Goal: Task Accomplishment & Management: Use online tool/utility

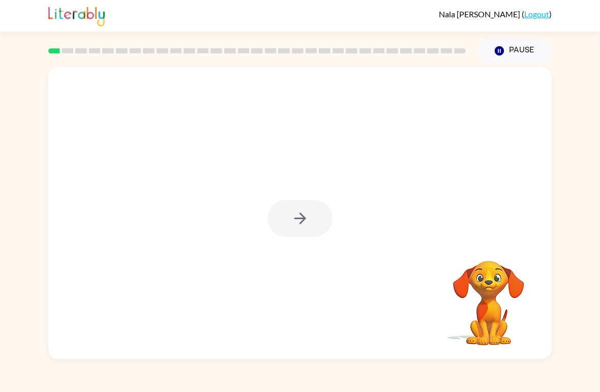
click at [303, 206] on div at bounding box center [300, 218] width 65 height 37
click at [333, 218] on div "Your browser must support playing .mp4 files to use Literably. Please try using…" at bounding box center [300, 213] width 504 height 292
click at [307, 228] on button "button" at bounding box center [300, 218] width 65 height 37
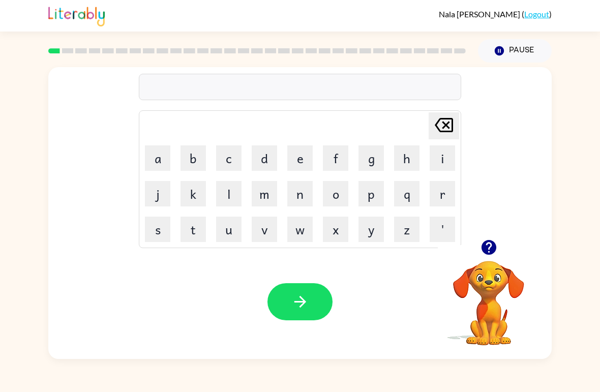
click at [447, 191] on button "r" at bounding box center [442, 193] width 25 height 25
click at [335, 194] on button "o" at bounding box center [335, 193] width 25 height 25
click at [189, 164] on button "b" at bounding box center [193, 158] width 25 height 25
click at [454, 125] on icon "[PERSON_NAME] last character input" at bounding box center [444, 125] width 24 height 24
click at [453, 121] on icon at bounding box center [444, 125] width 18 height 14
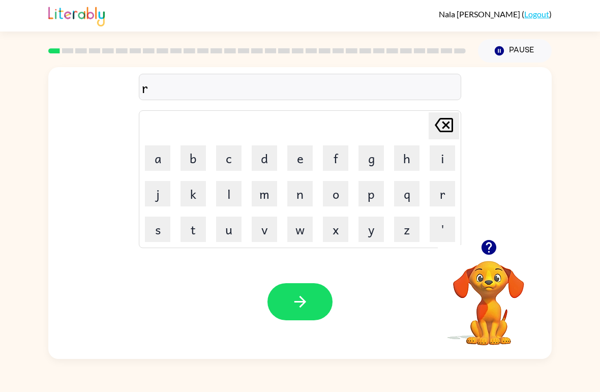
click at [229, 237] on button "u" at bounding box center [228, 229] width 25 height 25
click at [196, 162] on button "b" at bounding box center [193, 158] width 25 height 25
click at [325, 310] on button "button" at bounding box center [300, 301] width 65 height 37
click at [300, 196] on button "n" at bounding box center [299, 193] width 25 height 25
click at [340, 195] on button "o" at bounding box center [335, 193] width 25 height 25
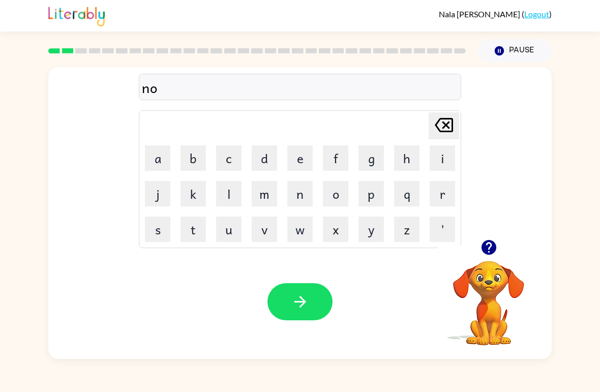
click at [309, 232] on button "w" at bounding box center [299, 229] width 25 height 25
click at [324, 310] on button "button" at bounding box center [300, 301] width 65 height 37
click at [268, 156] on button "d" at bounding box center [264, 158] width 25 height 25
click at [299, 151] on button "e" at bounding box center [299, 158] width 25 height 25
click at [297, 193] on button "n" at bounding box center [299, 193] width 25 height 25
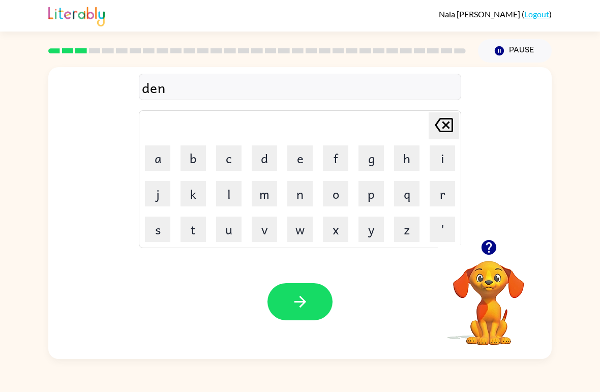
click at [307, 290] on button "button" at bounding box center [300, 301] width 65 height 37
click at [155, 233] on button "s" at bounding box center [157, 229] width 25 height 25
click at [375, 193] on button "p" at bounding box center [371, 193] width 25 height 25
click at [338, 187] on button "o" at bounding box center [335, 193] width 25 height 25
click at [192, 233] on button "t" at bounding box center [193, 229] width 25 height 25
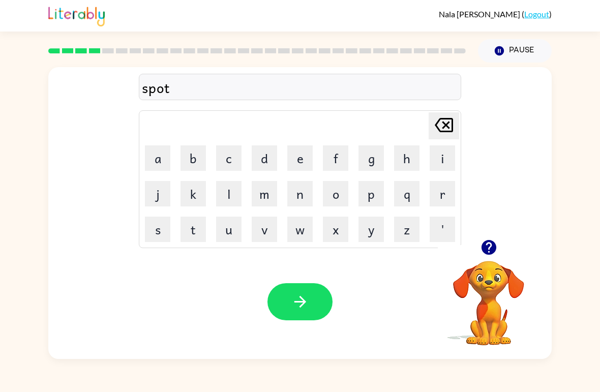
click at [311, 305] on button "button" at bounding box center [300, 301] width 65 height 37
click at [161, 230] on button "s" at bounding box center [157, 229] width 25 height 25
click at [301, 241] on button "w" at bounding box center [299, 229] width 25 height 25
click at [307, 160] on button "e" at bounding box center [299, 158] width 25 height 25
click at [372, 202] on button "p" at bounding box center [371, 193] width 25 height 25
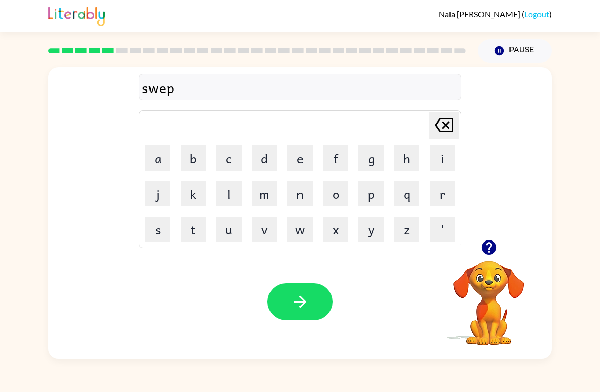
click at [197, 231] on button "t" at bounding box center [193, 229] width 25 height 25
click at [326, 313] on button "button" at bounding box center [300, 301] width 65 height 37
click at [365, 198] on button "p" at bounding box center [371, 193] width 25 height 25
click at [441, 162] on button "i" at bounding box center [442, 158] width 25 height 25
click at [299, 167] on button "e" at bounding box center [299, 158] width 25 height 25
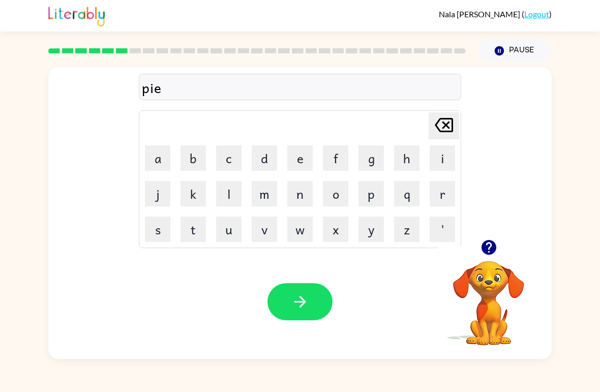
click at [297, 292] on button "button" at bounding box center [300, 301] width 65 height 37
click at [225, 169] on button "c" at bounding box center [228, 158] width 25 height 25
click at [159, 154] on button "a" at bounding box center [157, 158] width 25 height 25
click at [308, 192] on button "n" at bounding box center [299, 193] width 25 height 25
click at [272, 157] on button "d" at bounding box center [264, 158] width 25 height 25
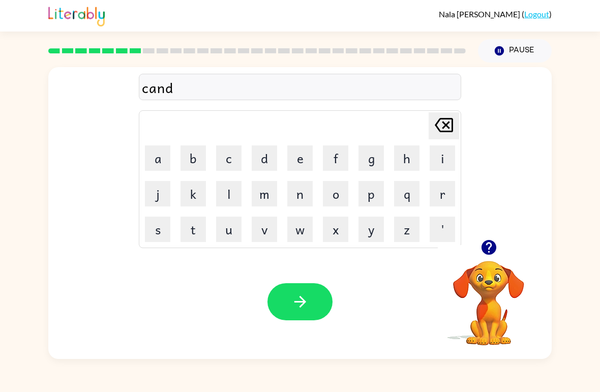
click at [329, 193] on button "o" at bounding box center [335, 193] width 25 height 25
click at [240, 189] on button "l" at bounding box center [228, 193] width 25 height 25
click at [307, 285] on button "button" at bounding box center [300, 301] width 65 height 37
click at [193, 165] on button "b" at bounding box center [193, 158] width 25 height 25
click at [157, 157] on button "a" at bounding box center [157, 158] width 25 height 25
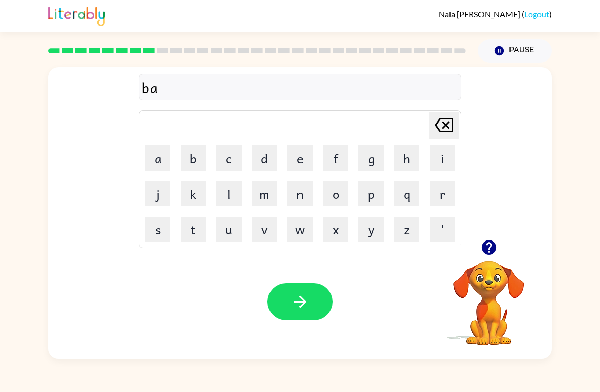
click at [199, 231] on button "t" at bounding box center [193, 229] width 25 height 25
click at [406, 160] on button "h" at bounding box center [406, 158] width 25 height 25
click at [308, 313] on button "button" at bounding box center [300, 301] width 65 height 37
click at [240, 155] on button "c" at bounding box center [228, 158] width 25 height 25
click at [232, 192] on button "l" at bounding box center [228, 193] width 25 height 25
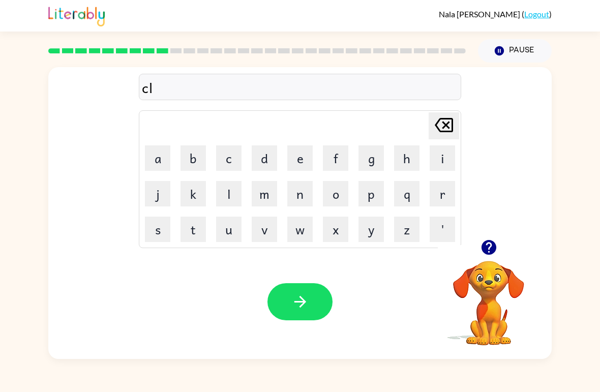
click at [340, 191] on button "o" at bounding box center [335, 193] width 25 height 25
click at [241, 222] on button "u" at bounding box center [228, 229] width 25 height 25
click at [295, 201] on button "n" at bounding box center [299, 193] width 25 height 25
click at [307, 298] on icon "button" at bounding box center [301, 302] width 18 height 18
click at [160, 227] on button "s" at bounding box center [157, 229] width 25 height 25
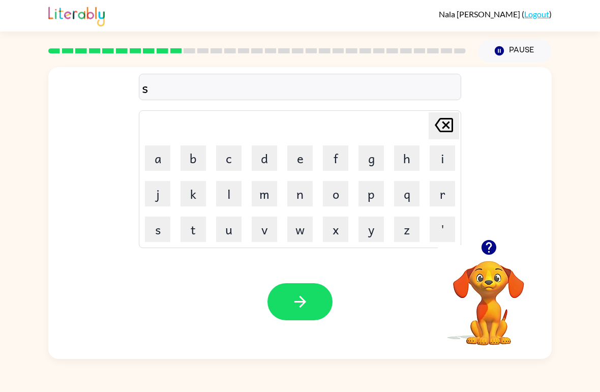
click at [404, 164] on button "h" at bounding box center [406, 158] width 25 height 25
click at [341, 201] on button "o" at bounding box center [335, 193] width 25 height 25
click at [197, 199] on button "k" at bounding box center [193, 193] width 25 height 25
click at [452, 131] on icon at bounding box center [444, 125] width 18 height 14
click at [234, 167] on button "c" at bounding box center [228, 158] width 25 height 25
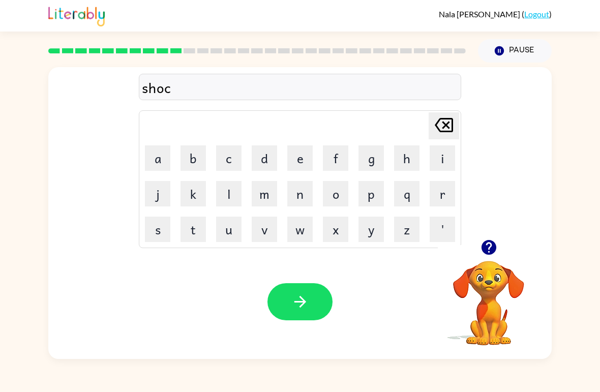
click at [197, 184] on button "k" at bounding box center [193, 193] width 25 height 25
click at [296, 294] on icon "button" at bounding box center [301, 302] width 18 height 18
click at [495, 243] on icon "button" at bounding box center [489, 248] width 18 height 18
click at [372, 161] on button "g" at bounding box center [371, 158] width 25 height 25
click at [162, 151] on button "a" at bounding box center [157, 158] width 25 height 25
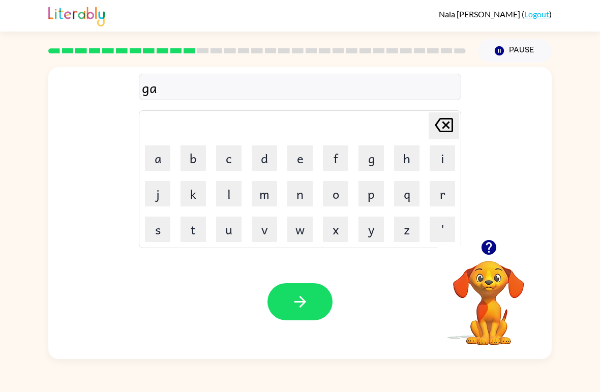
click at [160, 240] on button "s" at bounding box center [157, 229] width 25 height 25
click at [310, 158] on button "e" at bounding box center [299, 158] width 25 height 25
click at [284, 310] on button "button" at bounding box center [300, 301] width 65 height 37
click at [156, 233] on button "s" at bounding box center [157, 229] width 25 height 25
click at [373, 203] on button "p" at bounding box center [371, 193] width 25 height 25
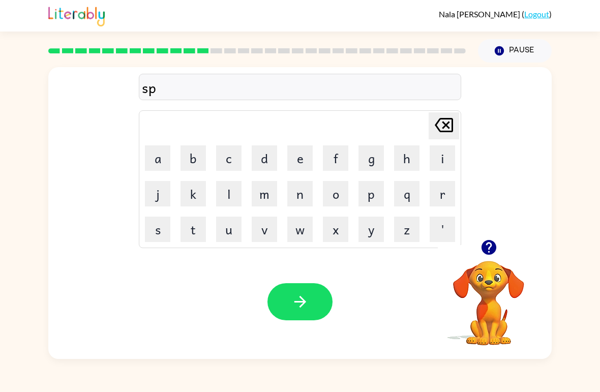
click at [487, 252] on icon "button" at bounding box center [488, 247] width 15 height 15
click at [449, 132] on icon at bounding box center [444, 125] width 18 height 14
click at [450, 120] on icon at bounding box center [444, 125] width 18 height 14
click at [440, 161] on button "i" at bounding box center [442, 158] width 25 height 25
click at [202, 235] on button "t" at bounding box center [193, 229] width 25 height 25
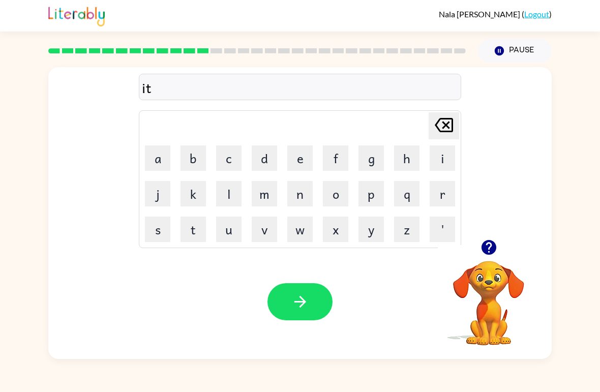
click at [454, 126] on icon "[PERSON_NAME] last character input" at bounding box center [444, 125] width 24 height 24
click at [193, 195] on button "k" at bounding box center [193, 193] width 25 height 25
click at [160, 233] on button "s" at bounding box center [157, 229] width 25 height 25
click at [372, 195] on button "p" at bounding box center [371, 193] width 25 height 25
click at [339, 194] on button "o" at bounding box center [335, 193] width 25 height 25
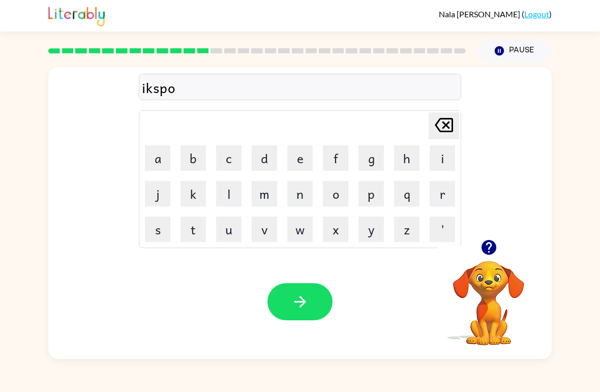
click at [269, 152] on button "d" at bounding box center [264, 158] width 25 height 25
click at [298, 168] on button "e" at bounding box center [299, 158] width 25 height 25
click at [316, 319] on button "button" at bounding box center [300, 301] width 65 height 37
click at [155, 235] on button "s" at bounding box center [157, 229] width 25 height 25
click at [306, 235] on button "w" at bounding box center [299, 229] width 25 height 25
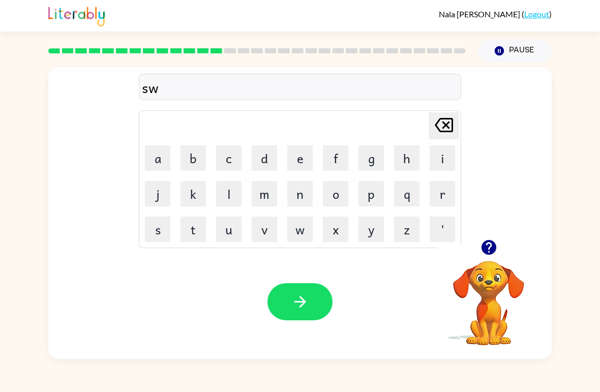
click at [301, 167] on button "e" at bounding box center [299, 158] width 25 height 25
click at [199, 229] on button "t" at bounding box center [193, 229] width 25 height 25
click at [308, 195] on button "n" at bounding box center [299, 193] width 25 height 25
click at [437, 167] on button "i" at bounding box center [442, 158] width 25 height 25
click at [159, 235] on button "s" at bounding box center [157, 229] width 25 height 25
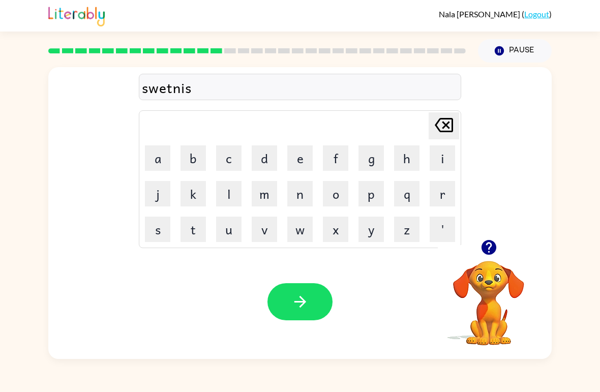
click at [304, 301] on icon "button" at bounding box center [300, 302] width 12 height 12
click at [494, 248] on icon "button" at bounding box center [488, 247] width 15 height 15
click at [413, 156] on button "h" at bounding box center [406, 158] width 25 height 25
click at [443, 147] on button "i" at bounding box center [442, 158] width 25 height 25
click at [372, 193] on button "p" at bounding box center [371, 193] width 25 height 25
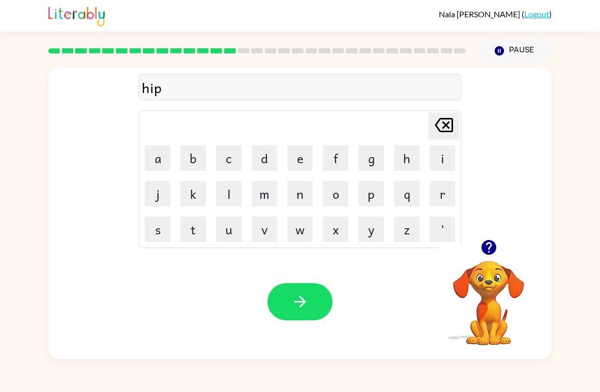
click at [332, 196] on button "o" at bounding box center [335, 193] width 25 height 25
click at [394, 165] on button "h" at bounding box center [406, 158] width 25 height 25
click at [298, 286] on button "button" at bounding box center [300, 301] width 65 height 37
click at [498, 249] on button "button" at bounding box center [489, 248] width 26 height 26
click at [337, 151] on button "f" at bounding box center [335, 158] width 25 height 25
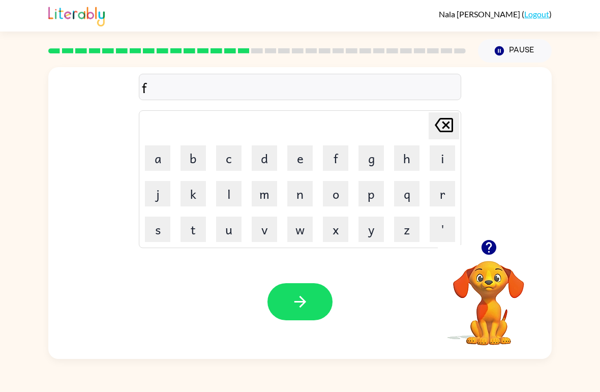
click at [334, 196] on button "o" at bounding box center [335, 193] width 25 height 25
click at [442, 194] on button "r" at bounding box center [442, 193] width 25 height 25
click at [194, 195] on button "k" at bounding box center [193, 193] width 25 height 25
click at [322, 308] on button "button" at bounding box center [300, 301] width 65 height 37
click at [306, 240] on button "w" at bounding box center [299, 229] width 25 height 25
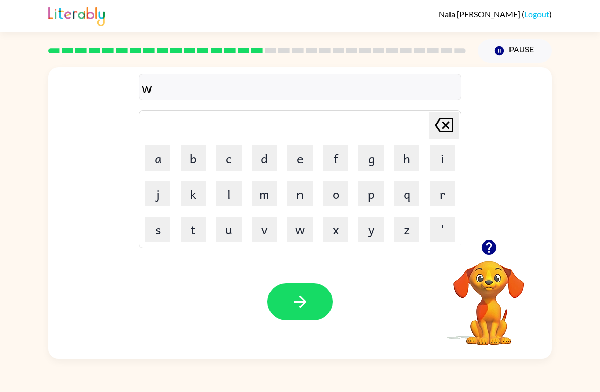
click at [301, 165] on button "e" at bounding box center [299, 158] width 25 height 25
click at [198, 151] on button "b" at bounding box center [193, 158] width 25 height 25
click at [294, 300] on icon "button" at bounding box center [301, 302] width 18 height 18
click at [153, 233] on button "s" at bounding box center [157, 229] width 25 height 25
click at [228, 187] on button "l" at bounding box center [228, 193] width 25 height 25
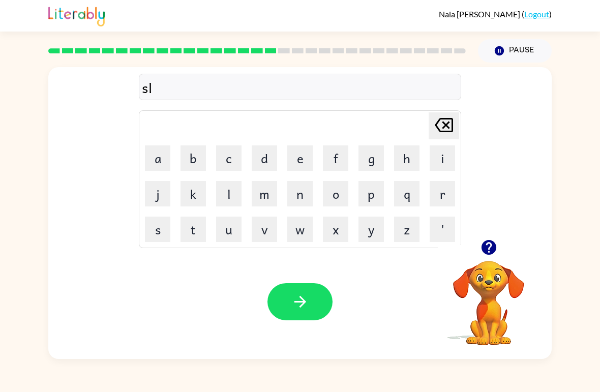
click at [494, 292] on video "Your browser must support playing .mp4 files to use Literably. Please try using…" at bounding box center [489, 296] width 102 height 102
click at [511, 312] on video "Your browser must support playing .mp4 files to use Literably. Please try using…" at bounding box center [489, 296] width 102 height 102
click at [462, 287] on video "Your browser must support playing .mp4 files to use Literably. Please try using…" at bounding box center [489, 296] width 102 height 102
click at [486, 287] on video "Your browser must support playing .mp4 files to use Literably. Please try using…" at bounding box center [489, 296] width 102 height 102
click at [501, 244] on button "button" at bounding box center [489, 248] width 26 height 26
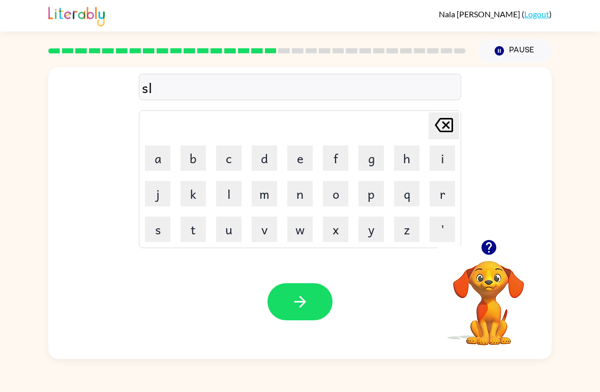
click at [302, 159] on button "e" at bounding box center [299, 158] width 25 height 25
click at [371, 202] on button "p" at bounding box center [371, 193] width 25 height 25
click at [202, 227] on button "t" at bounding box center [193, 229] width 25 height 25
click at [285, 295] on button "button" at bounding box center [300, 301] width 65 height 37
click at [419, 151] on button "h" at bounding box center [406, 158] width 25 height 25
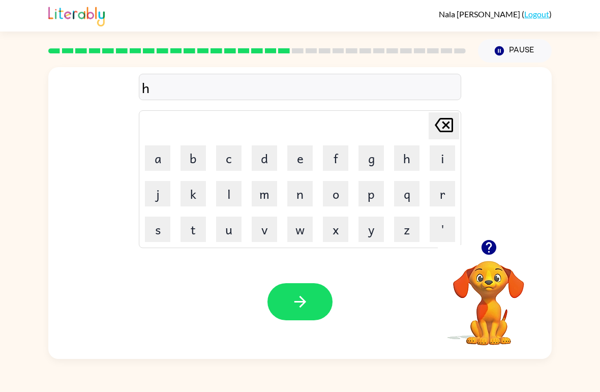
click at [162, 162] on button "a" at bounding box center [157, 158] width 25 height 25
click at [449, 190] on button "r" at bounding box center [442, 193] width 25 height 25
click at [272, 150] on button "d" at bounding box center [264, 158] width 25 height 25
click at [309, 302] on button "button" at bounding box center [300, 301] width 65 height 37
click at [443, 199] on button "r" at bounding box center [442, 193] width 25 height 25
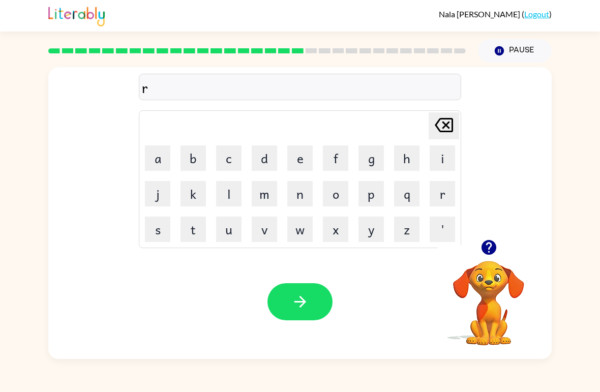
click at [331, 192] on button "o" at bounding box center [335, 193] width 25 height 25
click at [273, 156] on button "d" at bounding box center [264, 158] width 25 height 25
click at [302, 295] on icon "button" at bounding box center [301, 302] width 18 height 18
click at [449, 195] on button "r" at bounding box center [442, 193] width 25 height 25
click at [301, 156] on button "e" at bounding box center [299, 158] width 25 height 25
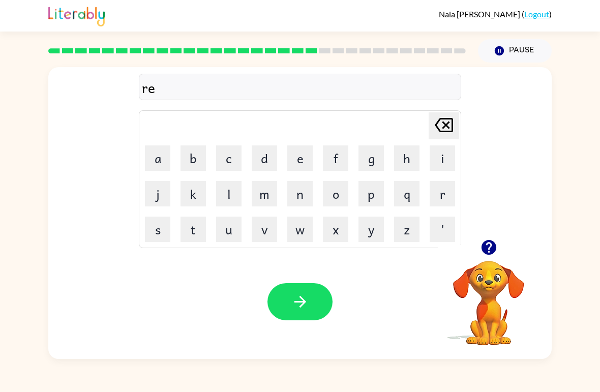
click at [152, 236] on button "s" at bounding box center [157, 229] width 25 height 25
click at [298, 160] on button "e" at bounding box center [299, 158] width 25 height 25
click at [266, 159] on button "d" at bounding box center [264, 158] width 25 height 25
click at [310, 296] on button "button" at bounding box center [300, 301] width 65 height 37
click at [302, 234] on button "w" at bounding box center [299, 229] width 25 height 25
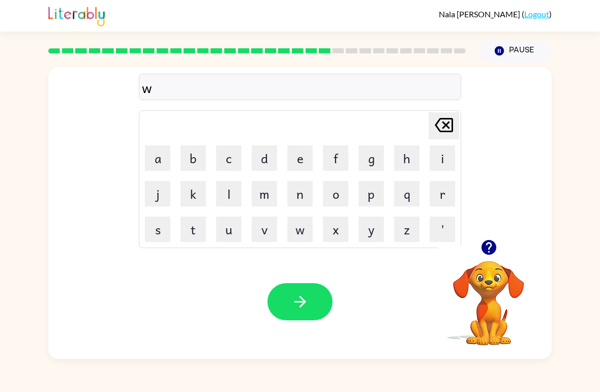
click at [489, 242] on icon "button" at bounding box center [488, 247] width 15 height 15
click at [487, 239] on icon "button" at bounding box center [489, 248] width 18 height 18
click at [158, 158] on button "a" at bounding box center [157, 158] width 25 height 25
click at [194, 194] on button "k" at bounding box center [193, 193] width 25 height 25
click at [303, 155] on button "e" at bounding box center [299, 158] width 25 height 25
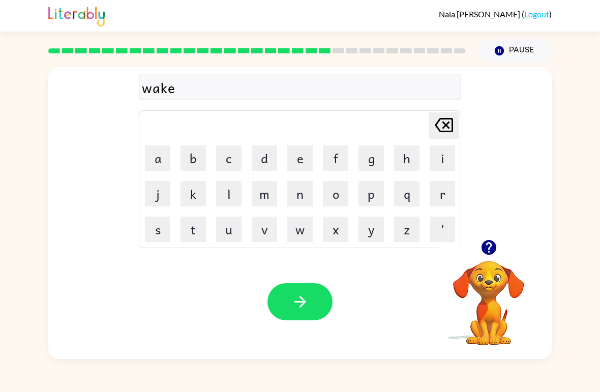
click at [281, 282] on div "Your browser must support playing .mp4 files to use Literably. Please try using…" at bounding box center [300, 302] width 504 height 114
click at [295, 296] on icon "button" at bounding box center [301, 302] width 18 height 18
click at [159, 232] on button "s" at bounding box center [157, 229] width 25 height 25
click at [305, 193] on button "n" at bounding box center [299, 193] width 25 height 25
click at [337, 190] on button "o" at bounding box center [335, 193] width 25 height 25
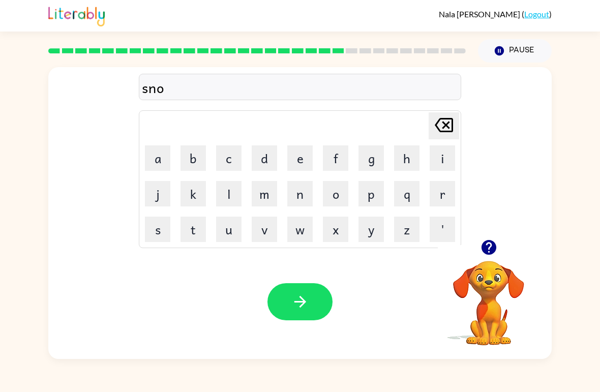
click at [267, 199] on button "m" at bounding box center [264, 193] width 25 height 25
click at [303, 155] on button "e" at bounding box center [299, 158] width 25 height 25
click at [304, 194] on button "n" at bounding box center [299, 193] width 25 height 25
click at [290, 321] on button "button" at bounding box center [300, 301] width 65 height 37
click at [310, 236] on button "w" at bounding box center [299, 229] width 25 height 25
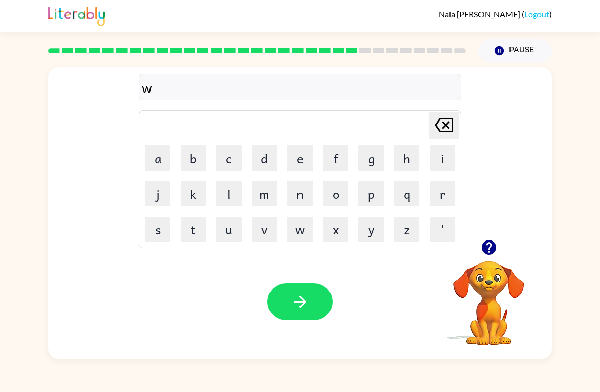
click at [438, 156] on button "i" at bounding box center [442, 158] width 25 height 25
click at [195, 226] on button "t" at bounding box center [193, 229] width 25 height 25
click at [440, 198] on button "r" at bounding box center [442, 193] width 25 height 25
click at [306, 305] on icon "button" at bounding box center [301, 302] width 18 height 18
click at [227, 159] on button "c" at bounding box center [228, 158] width 25 height 25
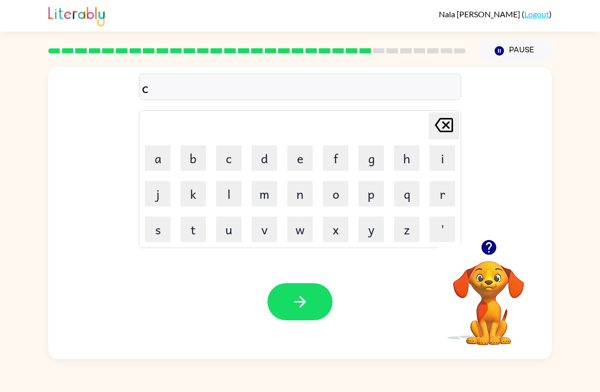
click at [410, 160] on button "h" at bounding box center [406, 158] width 25 height 25
click at [304, 158] on button "e" at bounding box center [299, 158] width 25 height 25
click at [161, 239] on button "s" at bounding box center [157, 229] width 25 height 25
click at [190, 231] on button "t" at bounding box center [193, 229] width 25 height 25
click at [289, 312] on button "button" at bounding box center [300, 301] width 65 height 37
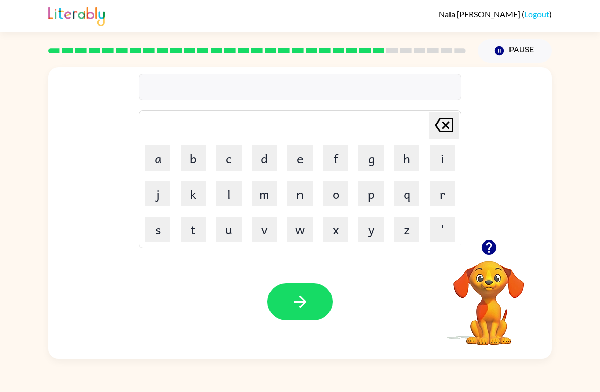
click at [155, 222] on button "s" at bounding box center [157, 229] width 25 height 25
click at [413, 149] on button "h" at bounding box center [406, 158] width 25 height 25
click at [491, 239] on button "button" at bounding box center [489, 248] width 26 height 26
click at [452, 119] on icon at bounding box center [444, 125] width 18 height 14
click at [232, 235] on button "u" at bounding box center [228, 229] width 25 height 25
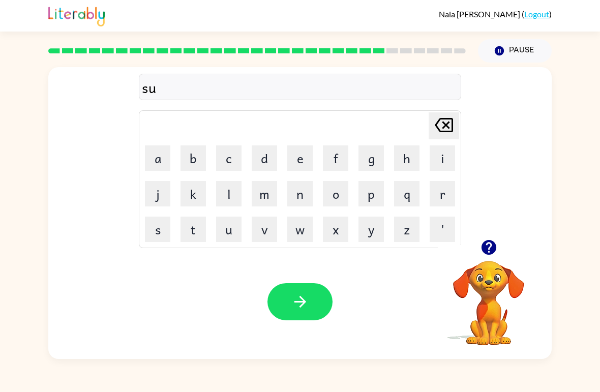
click at [202, 236] on button "t" at bounding box center [193, 229] width 25 height 25
click at [238, 231] on button "u" at bounding box center [228, 229] width 25 height 25
click at [302, 192] on button "n" at bounding box center [299, 193] width 25 height 25
click at [292, 297] on icon "button" at bounding box center [301, 302] width 18 height 18
click at [230, 150] on button "c" at bounding box center [228, 158] width 25 height 25
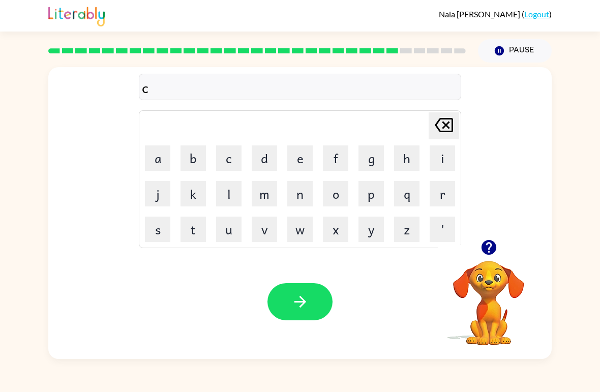
click at [332, 193] on button "o" at bounding box center [335, 193] width 25 height 25
click at [291, 199] on button "n" at bounding box center [299, 193] width 25 height 25
click at [305, 155] on button "e" at bounding box center [299, 158] width 25 height 25
click at [315, 311] on button "button" at bounding box center [300, 301] width 65 height 37
click at [492, 254] on icon "button" at bounding box center [488, 247] width 15 height 15
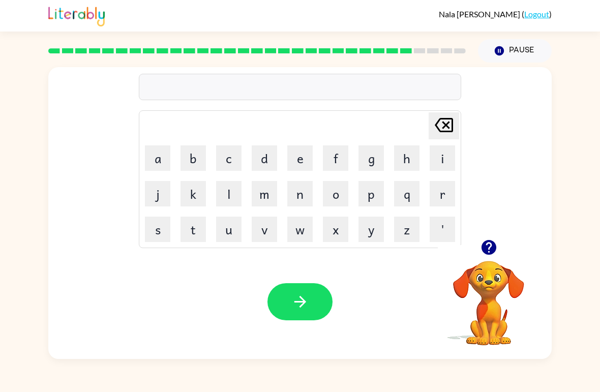
click at [234, 155] on button "c" at bounding box center [228, 158] width 25 height 25
click at [408, 149] on button "h" at bounding box center [406, 158] width 25 height 25
click at [163, 154] on button "a" at bounding box center [157, 158] width 25 height 25
click at [304, 190] on button "n" at bounding box center [299, 193] width 25 height 25
click at [306, 154] on button "e" at bounding box center [299, 158] width 25 height 25
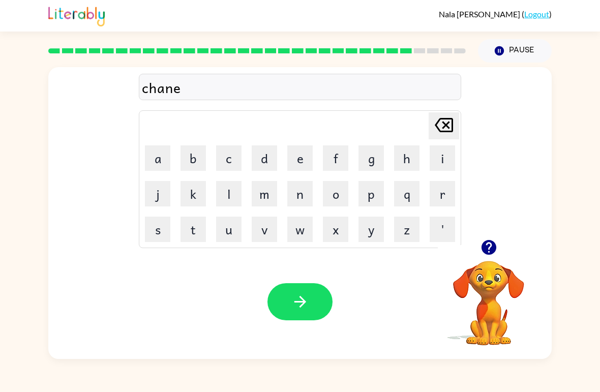
click at [311, 308] on button "button" at bounding box center [300, 301] width 65 height 37
click at [148, 242] on button "s" at bounding box center [157, 229] width 25 height 25
click at [419, 145] on td "h" at bounding box center [407, 158] width 35 height 35
click at [405, 158] on button "h" at bounding box center [406, 158] width 25 height 25
click at [235, 233] on button "u" at bounding box center [228, 229] width 25 height 25
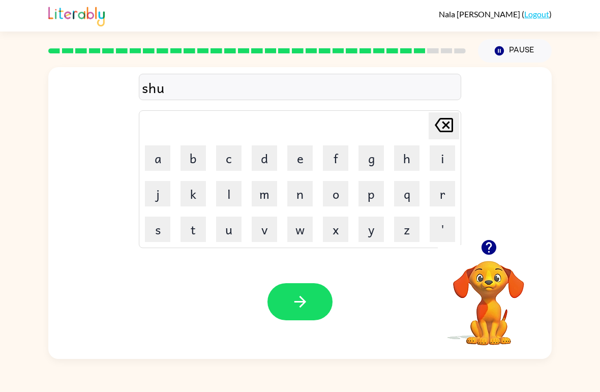
click at [195, 234] on button "t" at bounding box center [193, 229] width 25 height 25
click at [302, 292] on button "button" at bounding box center [300, 301] width 65 height 37
click at [193, 235] on button "t" at bounding box center [193, 229] width 25 height 25
click at [405, 155] on button "h" at bounding box center [406, 158] width 25 height 25
click at [308, 162] on button "e" at bounding box center [299, 158] width 25 height 25
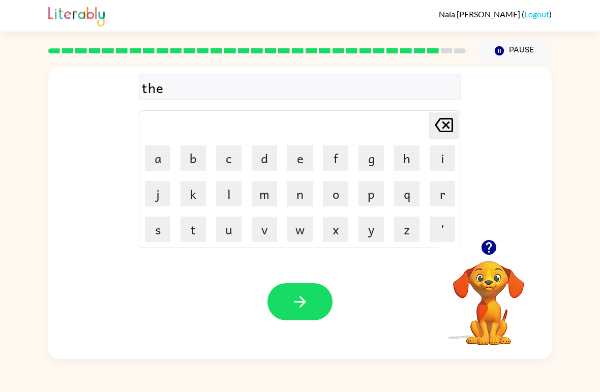
click at [444, 195] on button "r" at bounding box center [442, 193] width 25 height 25
click at [161, 237] on button "s" at bounding box center [157, 229] width 25 height 25
click at [202, 240] on button "t" at bounding box center [193, 229] width 25 height 25
click at [325, 312] on button "button" at bounding box center [300, 301] width 65 height 37
click at [444, 194] on button "r" at bounding box center [442, 193] width 25 height 25
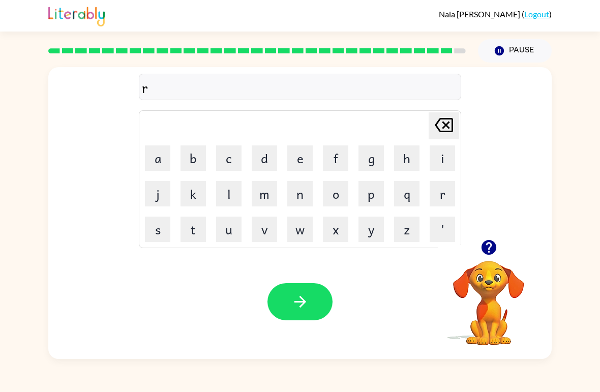
click at [447, 156] on button "i" at bounding box center [442, 158] width 25 height 25
click at [373, 187] on button "p" at bounding box center [371, 193] width 25 height 25
click at [305, 160] on button "e" at bounding box center [299, 158] width 25 height 25
click at [320, 312] on button "button" at bounding box center [300, 301] width 65 height 37
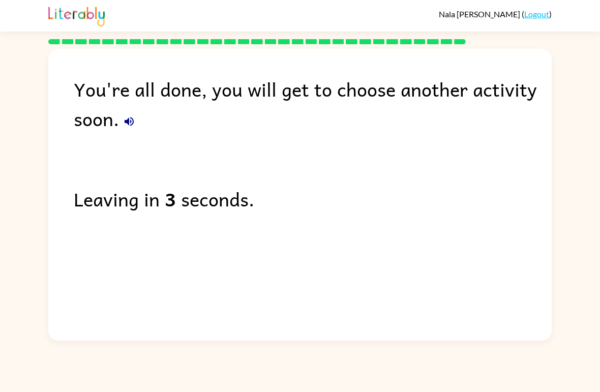
click at [132, 128] on icon "button" at bounding box center [129, 122] width 12 height 12
